Goal: Navigation & Orientation: Find specific page/section

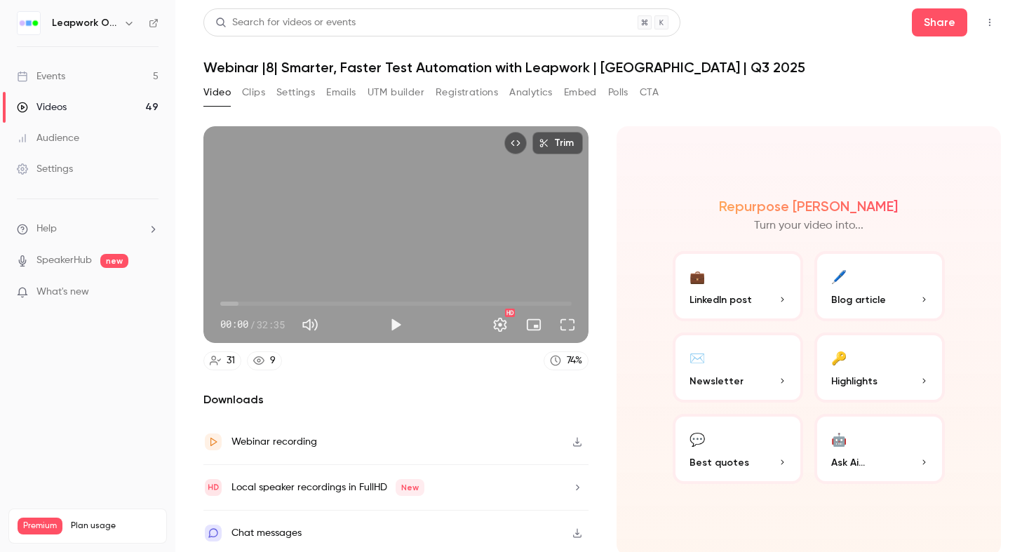
click at [86, 72] on link "Events 5" at bounding box center [87, 76] width 175 height 31
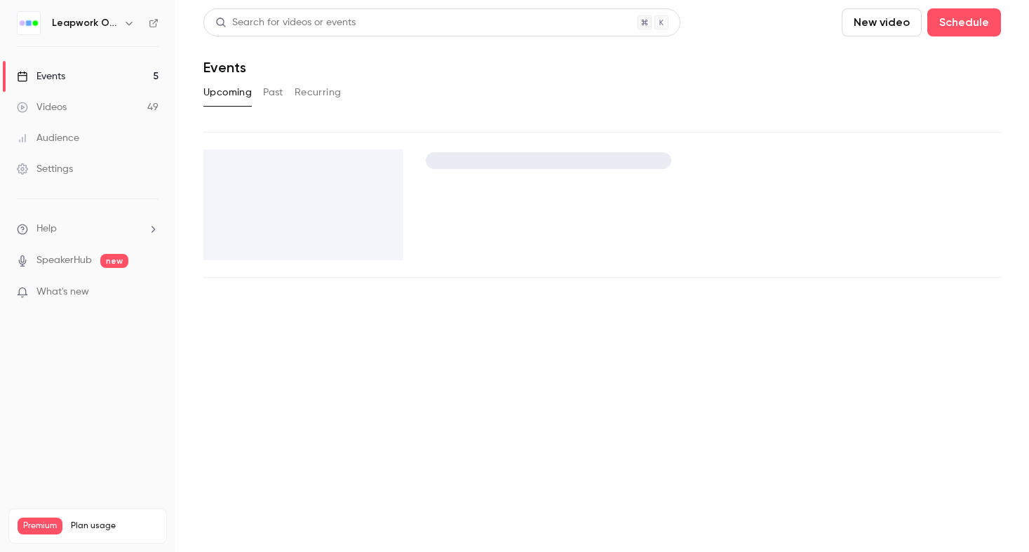
click at [129, 27] on icon "button" at bounding box center [128, 23] width 11 height 11
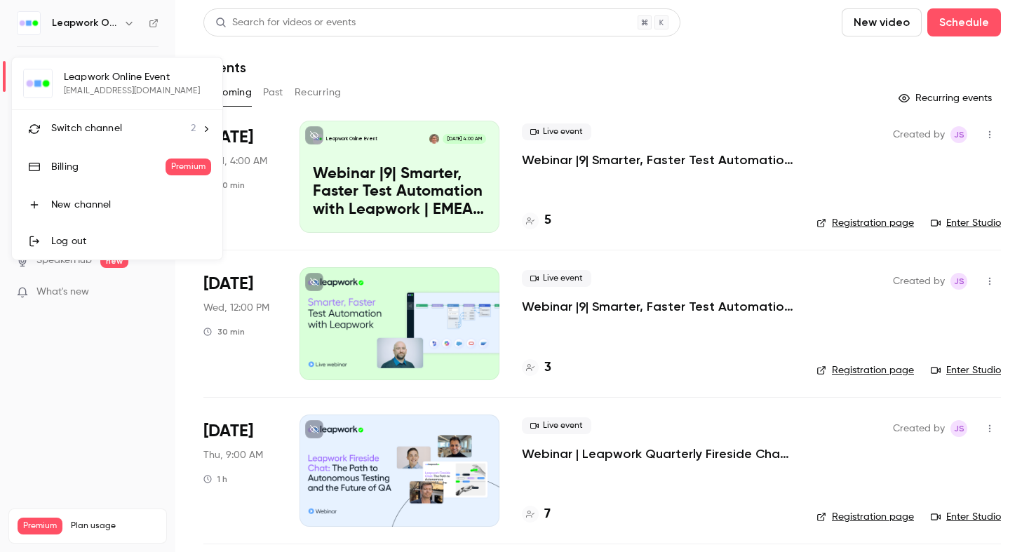
click at [115, 128] on span "Switch channel" at bounding box center [86, 128] width 71 height 15
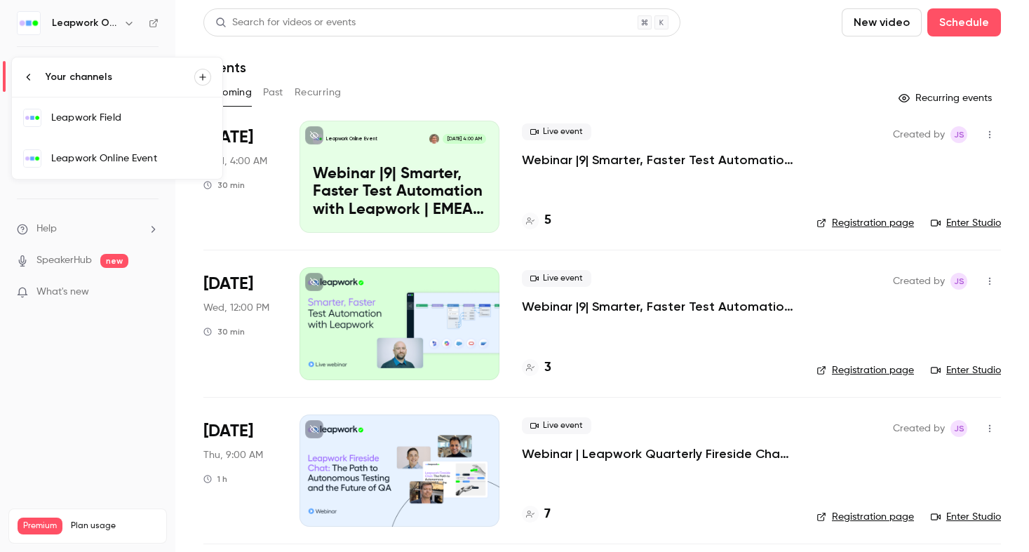
click at [106, 166] on link "Leapwork Online Event" at bounding box center [117, 158] width 210 height 41
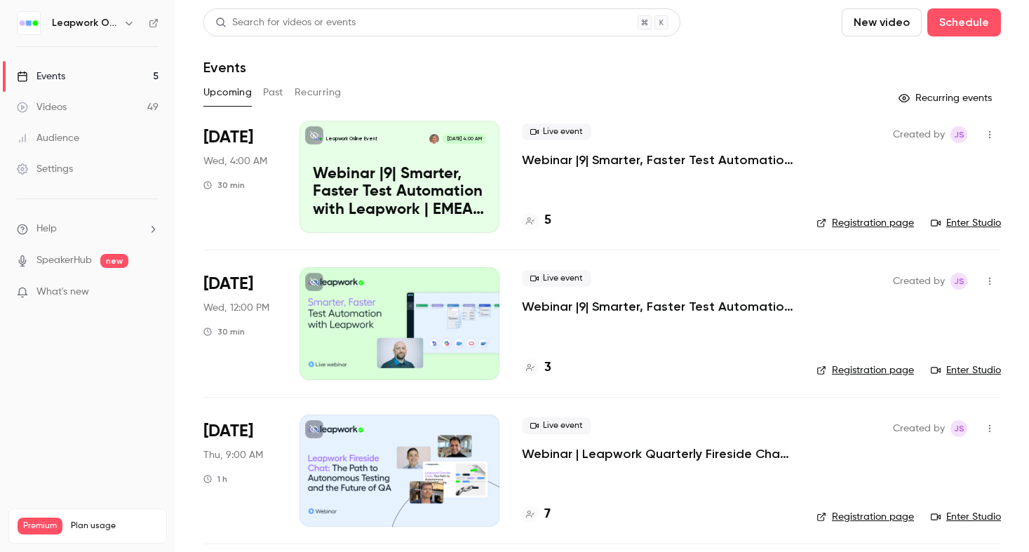
click at [128, 19] on icon "button" at bounding box center [128, 23] width 11 height 11
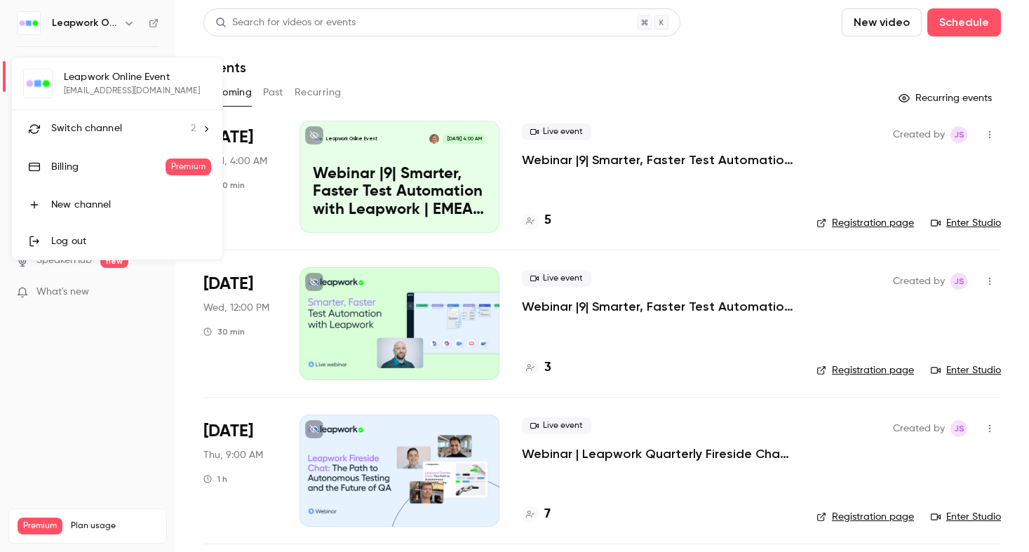
click at [96, 125] on span "Switch channel" at bounding box center [86, 128] width 71 height 15
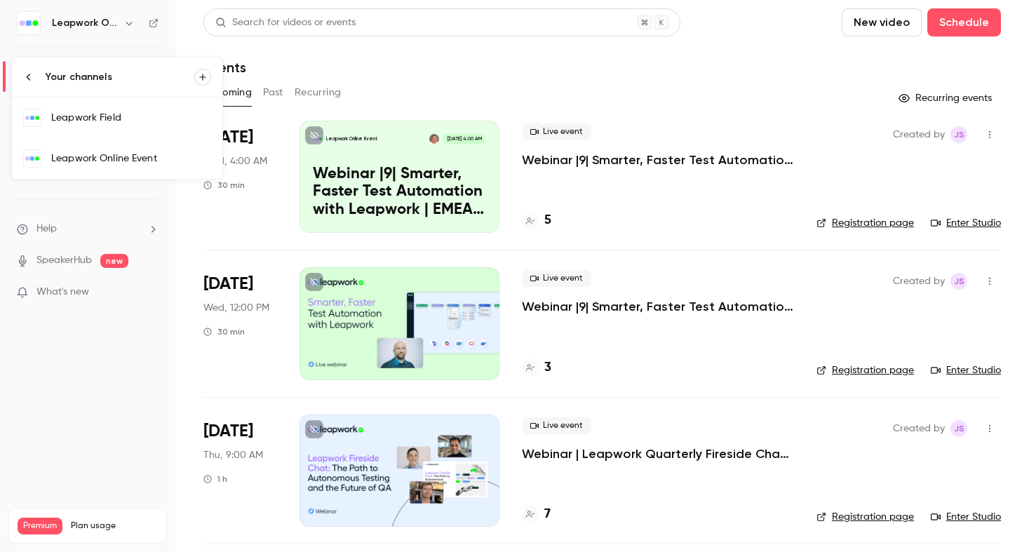
click at [98, 111] on div "Leapwork Field" at bounding box center [131, 118] width 160 height 14
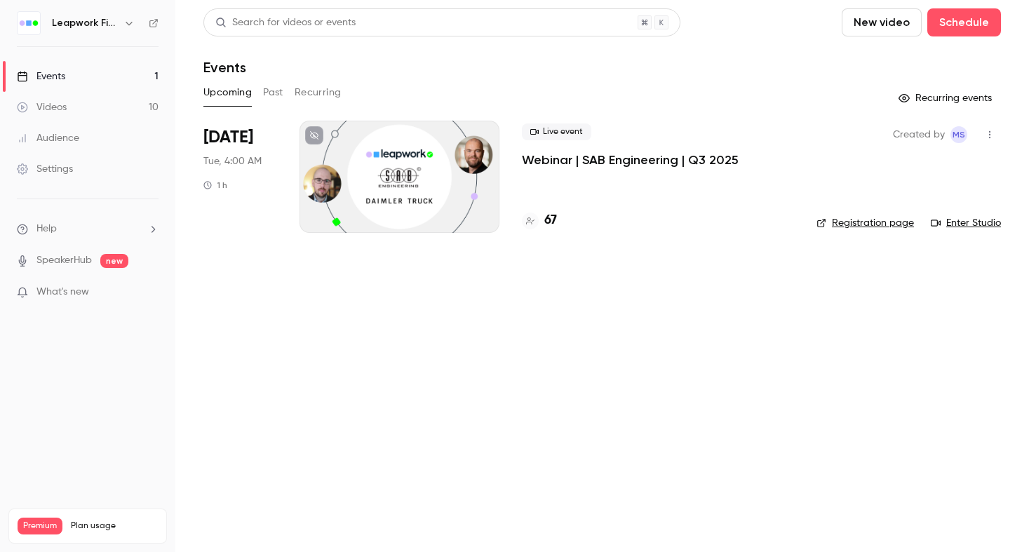
click at [130, 29] on button "button" at bounding box center [129, 23] width 17 height 17
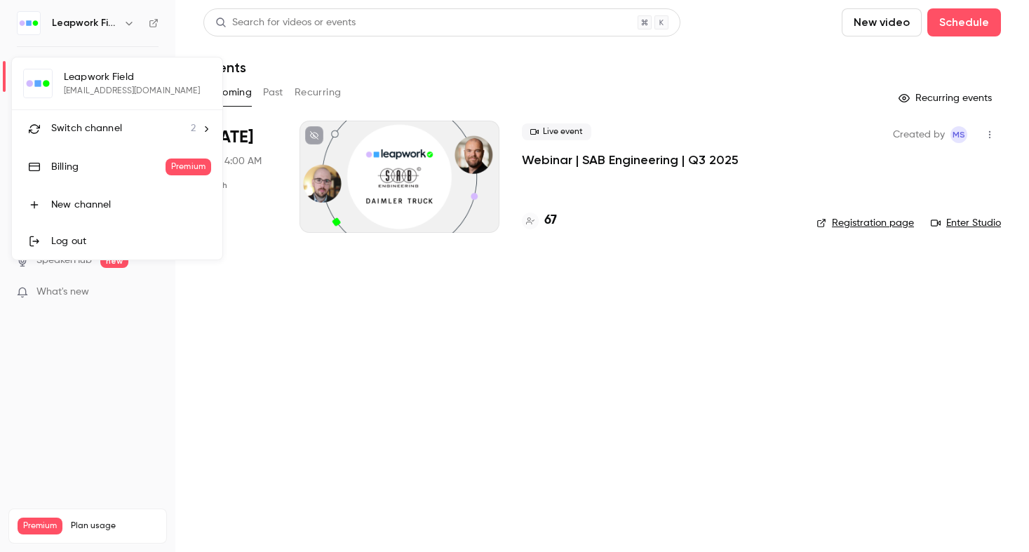
click at [111, 125] on span "Switch channel" at bounding box center [86, 128] width 71 height 15
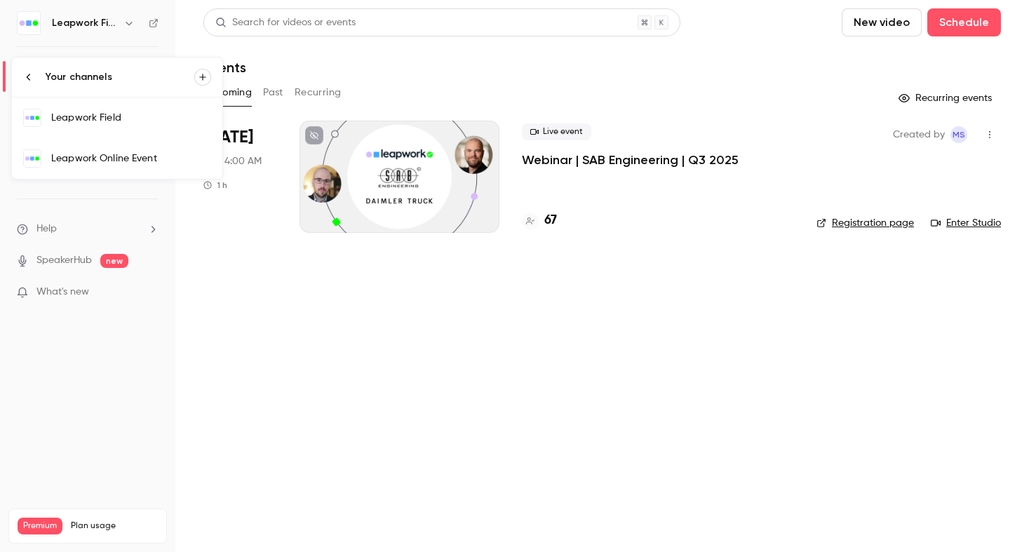
click at [112, 154] on div "Leapwork Online Event" at bounding box center [131, 159] width 160 height 14
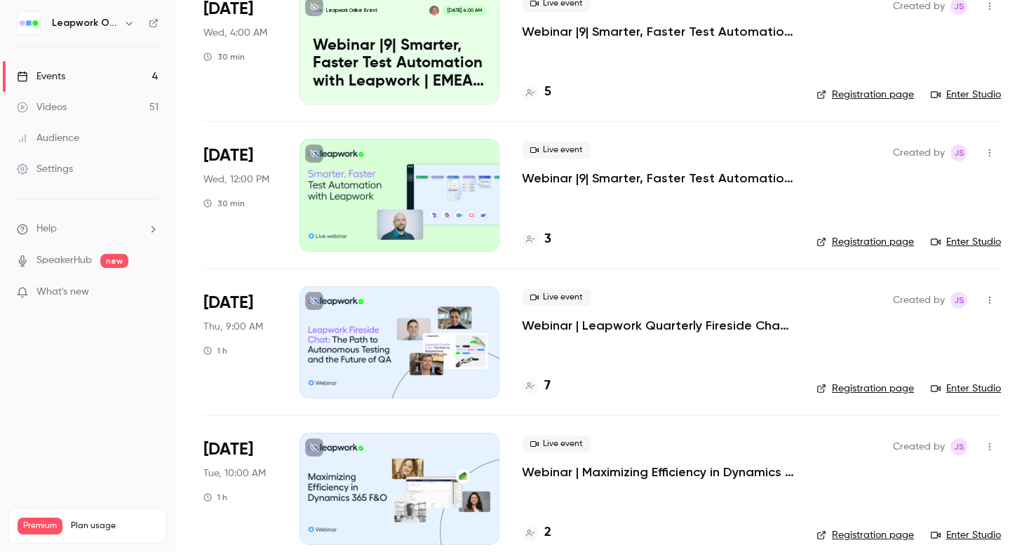
scroll to position [147, 0]
